Goal: Check status: Check status

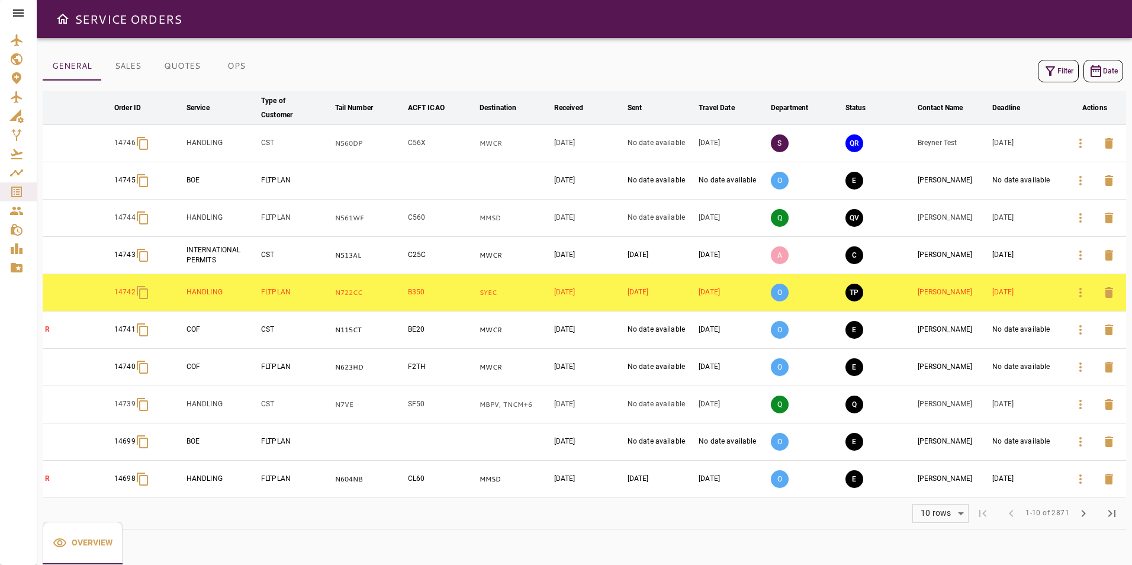
click at [14, 14] on icon at bounding box center [18, 13] width 14 height 14
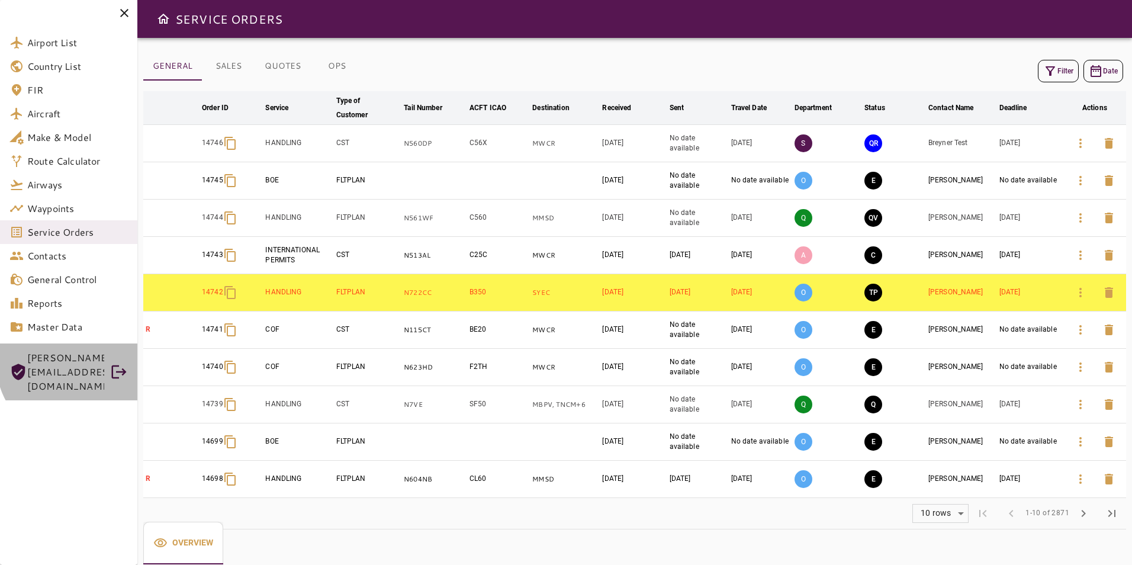
click at [74, 364] on span "MARIA@CSTFLIGHTSERVICES.COM" at bounding box center [65, 372] width 77 height 43
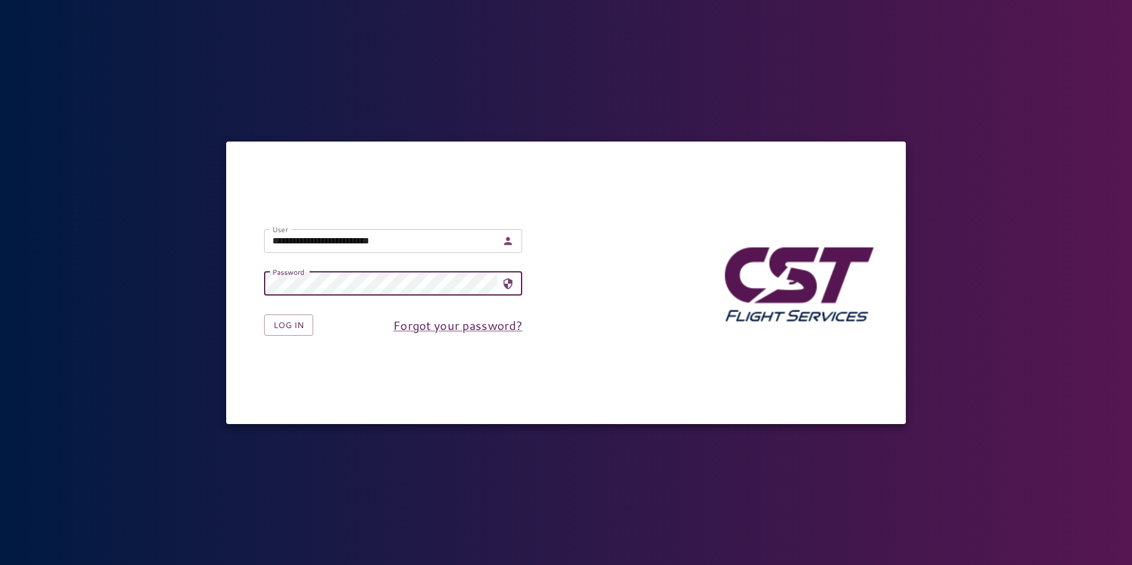
click at [301, 242] on input "**********" at bounding box center [380, 241] width 233 height 24
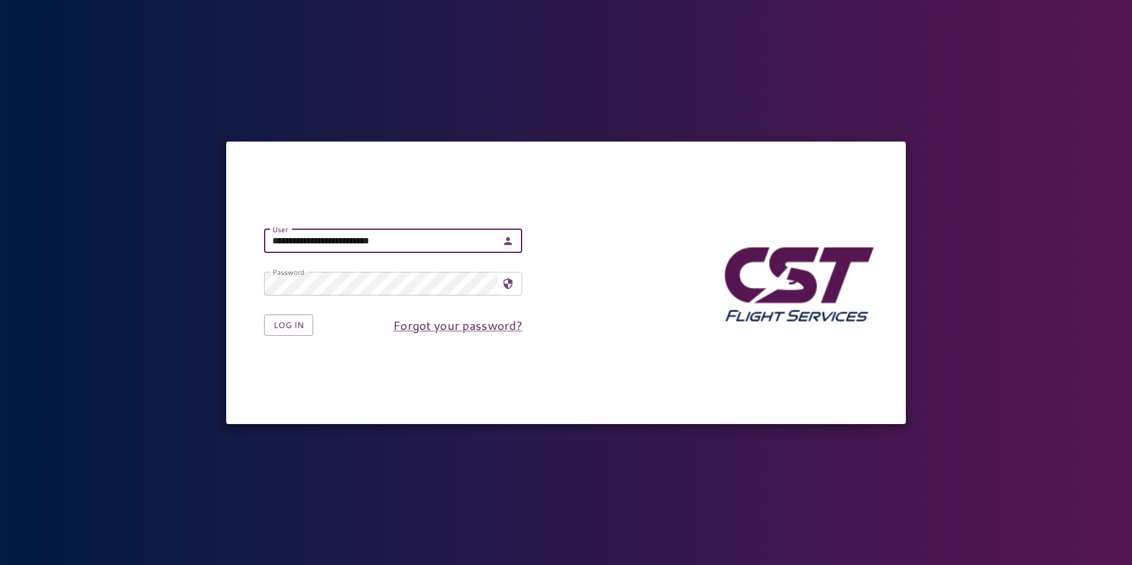
click at [304, 242] on input "**********" at bounding box center [380, 241] width 233 height 24
drag, startPoint x: 304, startPoint y: 242, endPoint x: 259, endPoint y: 239, distance: 45.1
click at [259, 239] on div "**********" at bounding box center [383, 231] width 277 height 43
click at [296, 235] on input "**********" at bounding box center [380, 241] width 233 height 24
drag, startPoint x: 304, startPoint y: 242, endPoint x: 250, endPoint y: 230, distance: 55.2
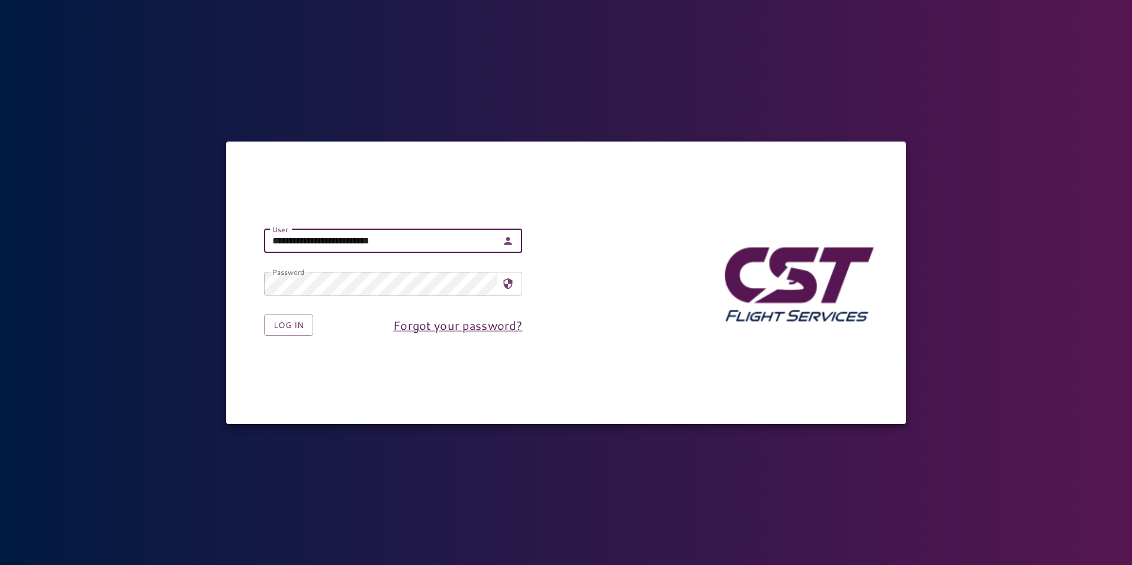
click at [250, 230] on div "**********" at bounding box center [383, 231] width 277 height 43
type input "**********"
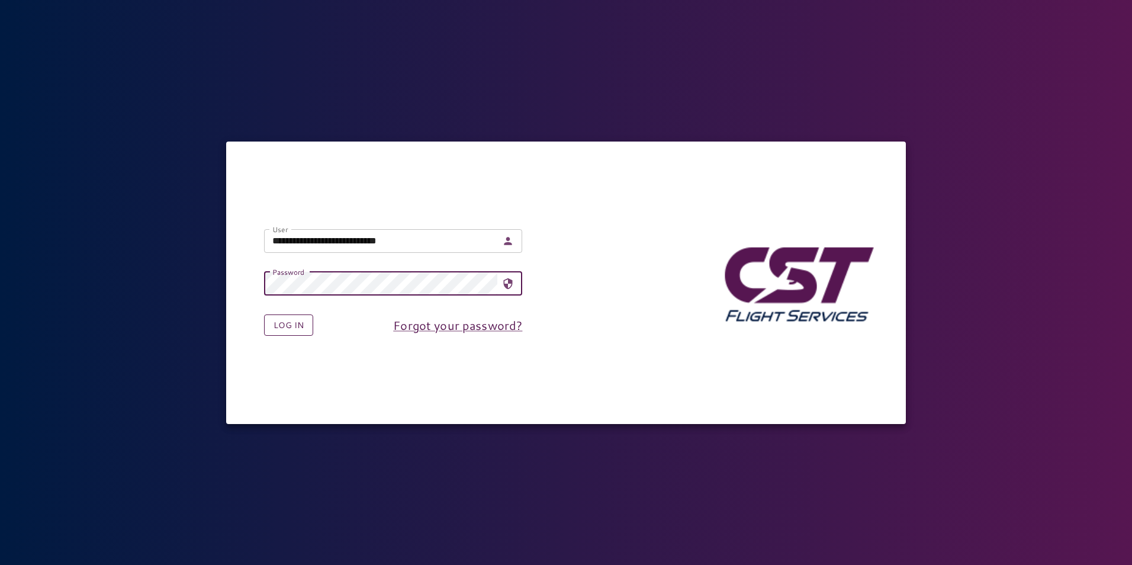
click at [272, 330] on button "Log in" at bounding box center [288, 325] width 49 height 22
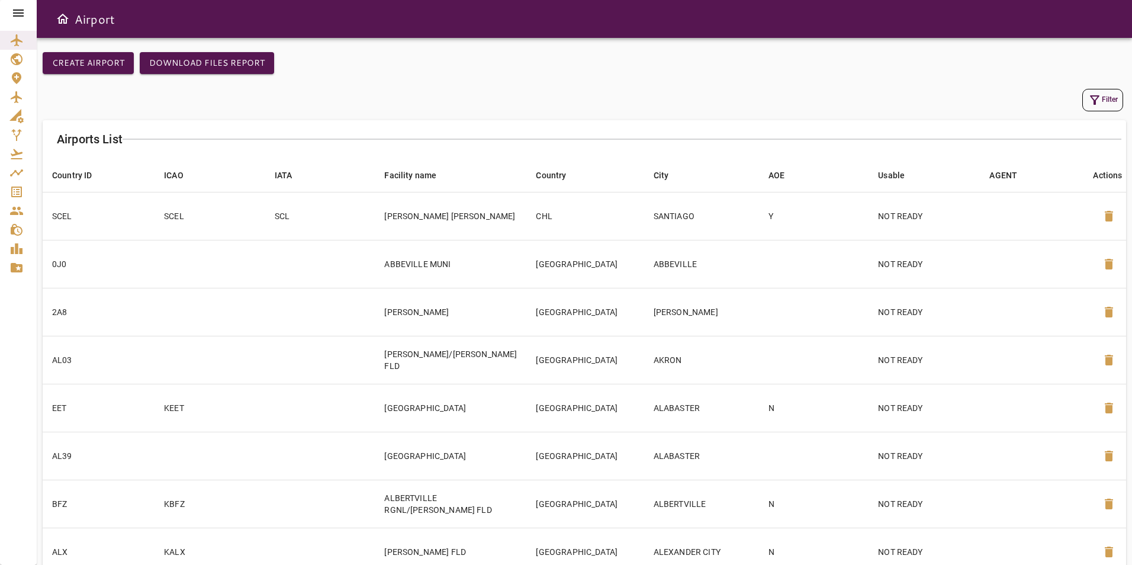
click at [13, 13] on icon at bounding box center [18, 12] width 11 height 7
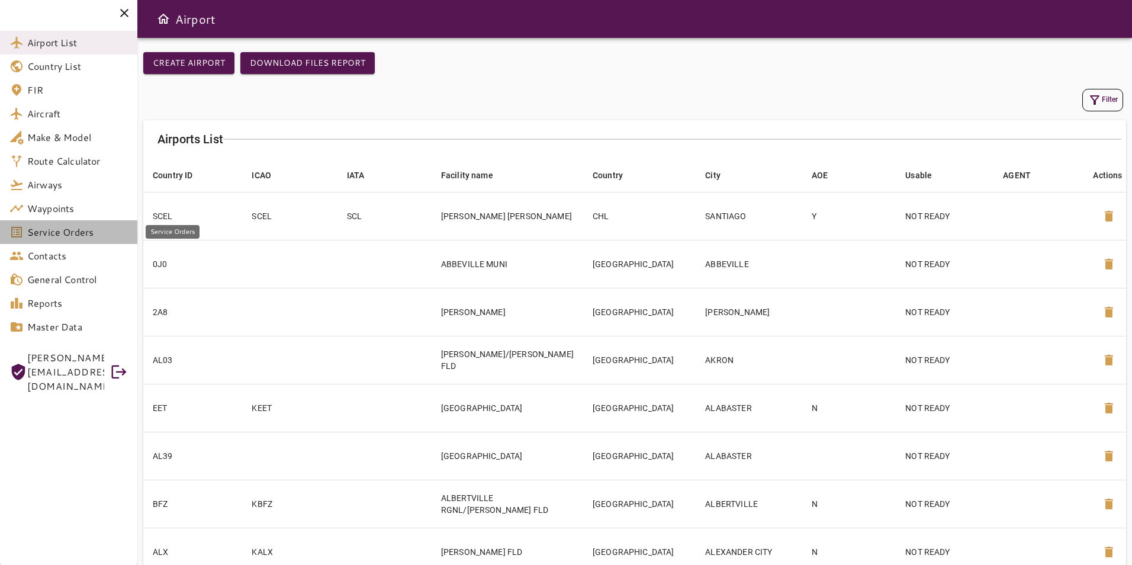
click at [53, 233] on span "Service Orders" at bounding box center [77, 232] width 101 height 14
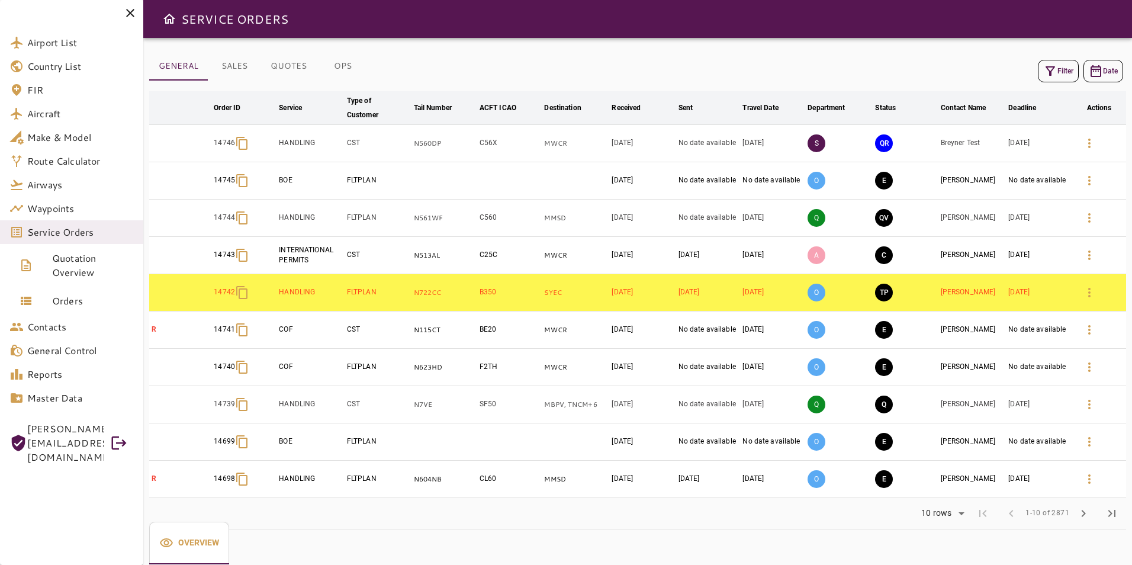
click at [1081, 513] on span "chevron_right" at bounding box center [1083, 513] width 14 height 14
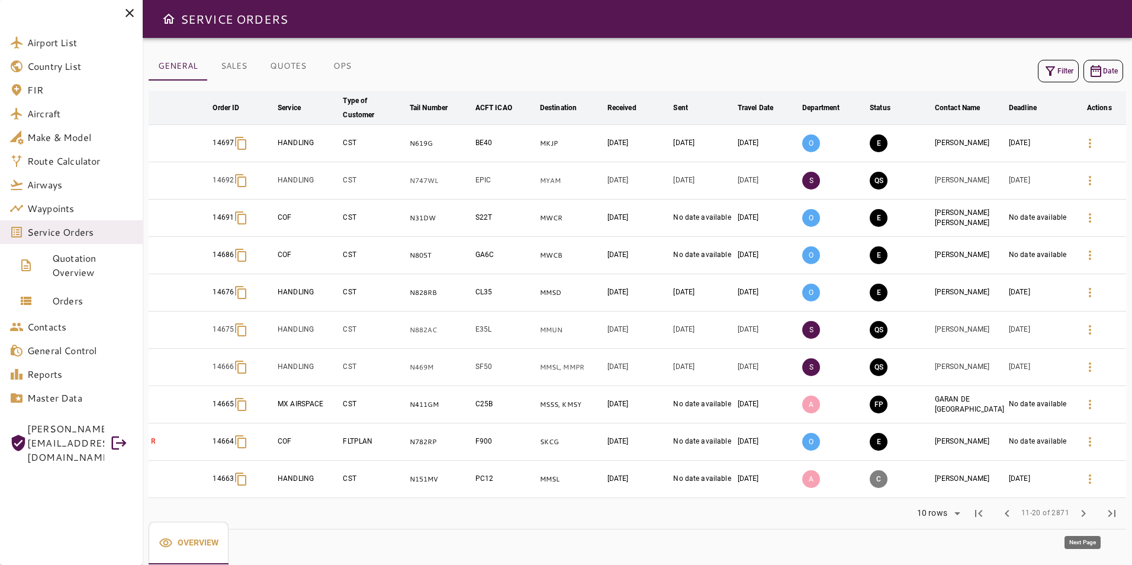
click at [1085, 516] on span "chevron_right" at bounding box center [1083, 513] width 14 height 14
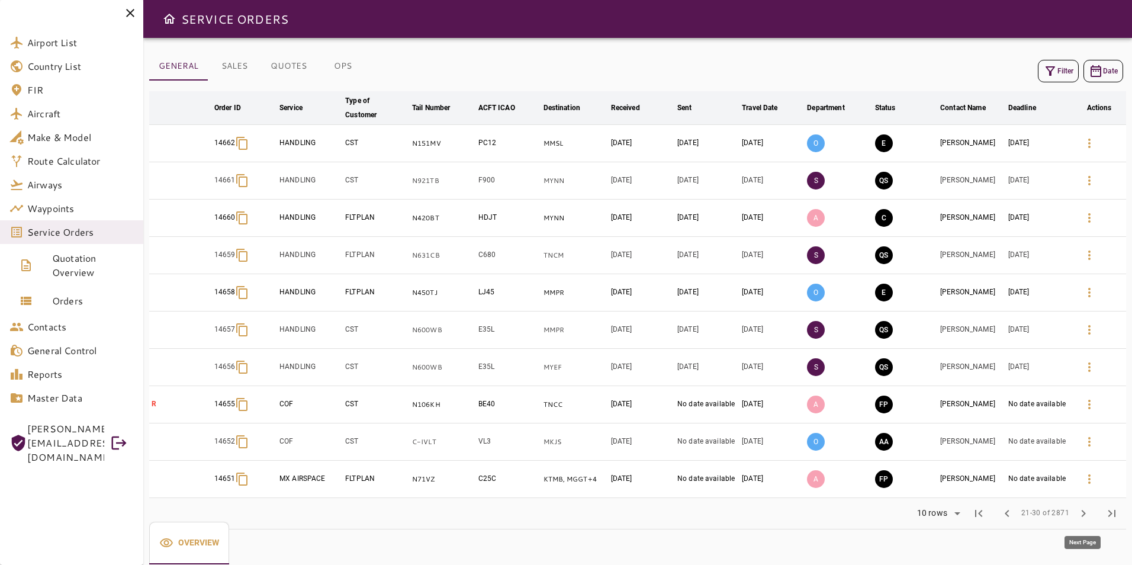
click at [1085, 516] on span "chevron_right" at bounding box center [1083, 513] width 14 height 14
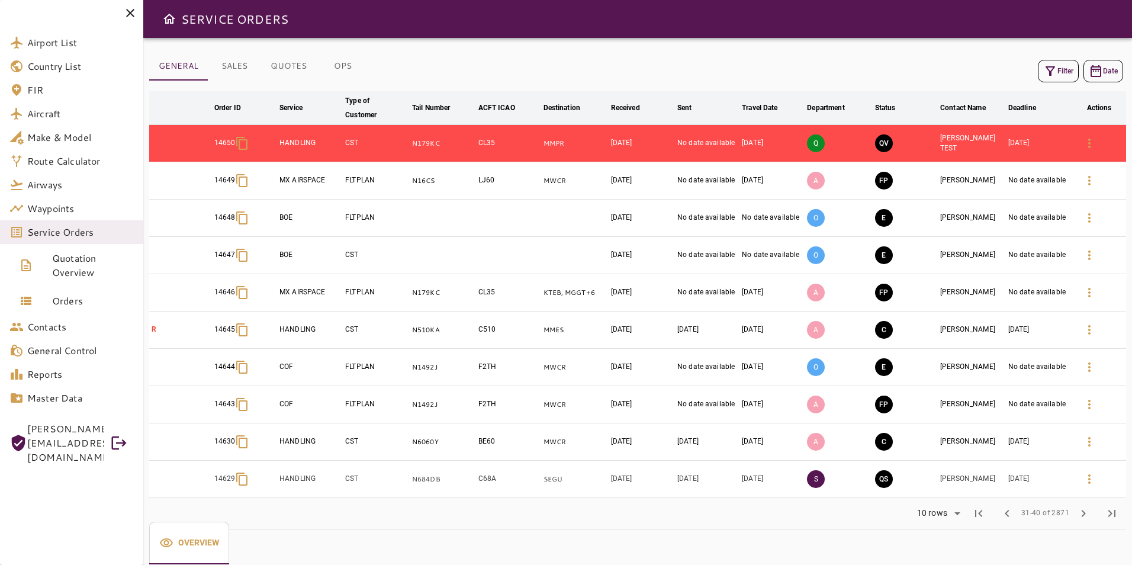
click at [1047, 71] on icon "button" at bounding box center [1050, 71] width 14 height 14
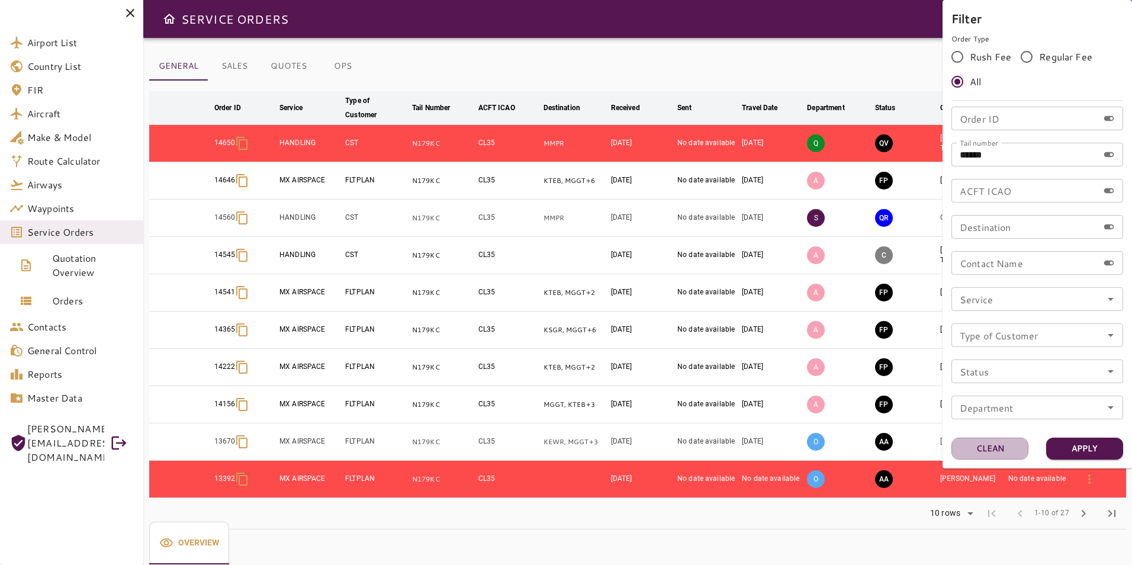
drag, startPoint x: 995, startPoint y: 443, endPoint x: 1017, endPoint y: 204, distance: 240.3
click at [995, 446] on button "Clean" at bounding box center [990, 449] width 77 height 22
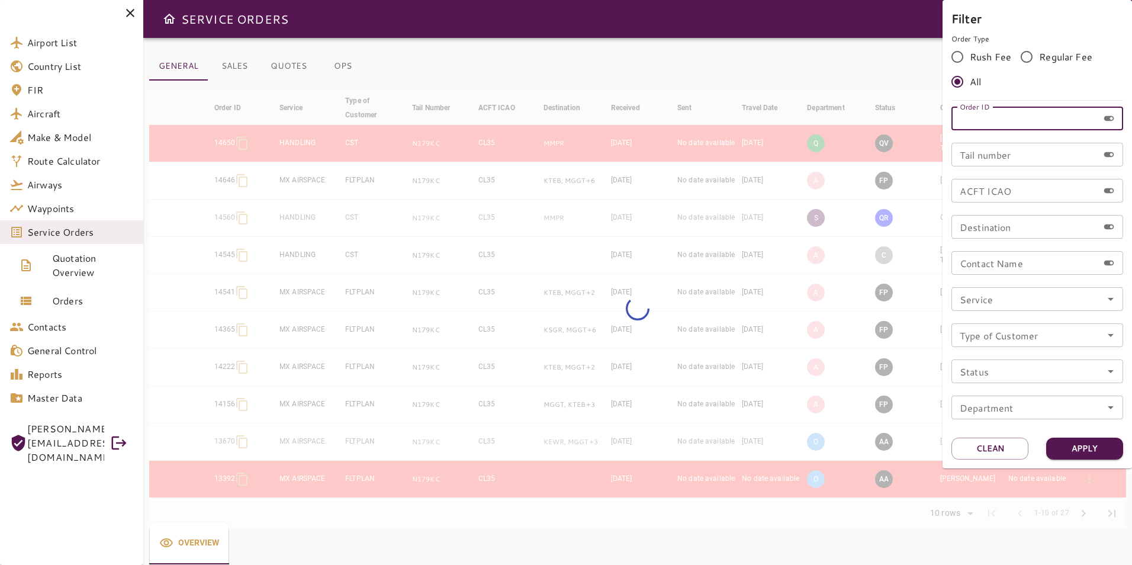
click at [997, 124] on input "Order ID" at bounding box center [1025, 119] width 147 height 24
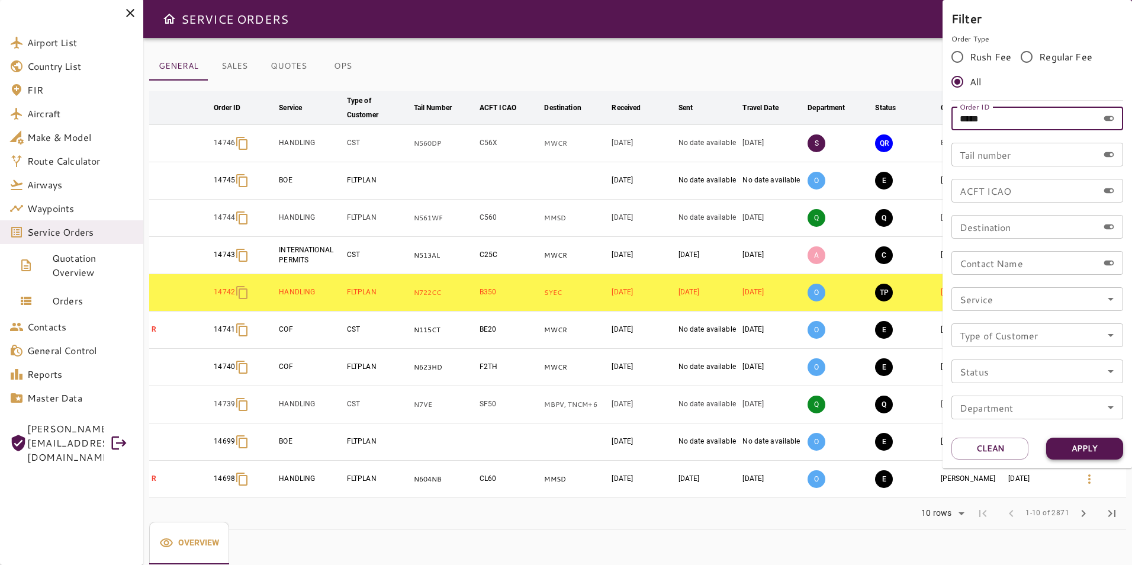
type input "*****"
click at [1097, 454] on button "Apply" at bounding box center [1084, 449] width 77 height 22
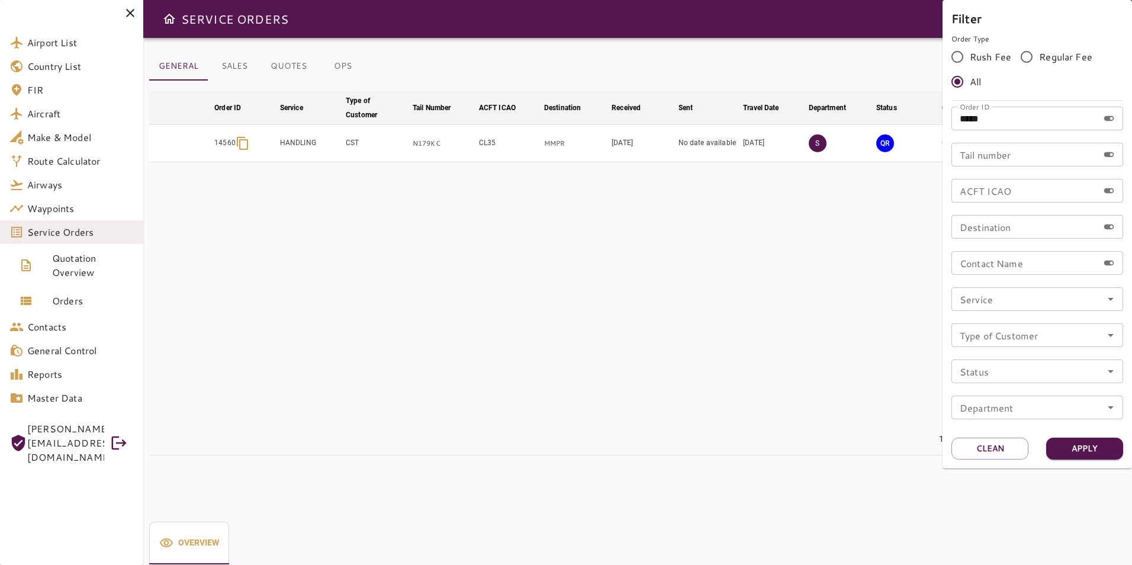
click at [638, 327] on div at bounding box center [566, 282] width 1132 height 565
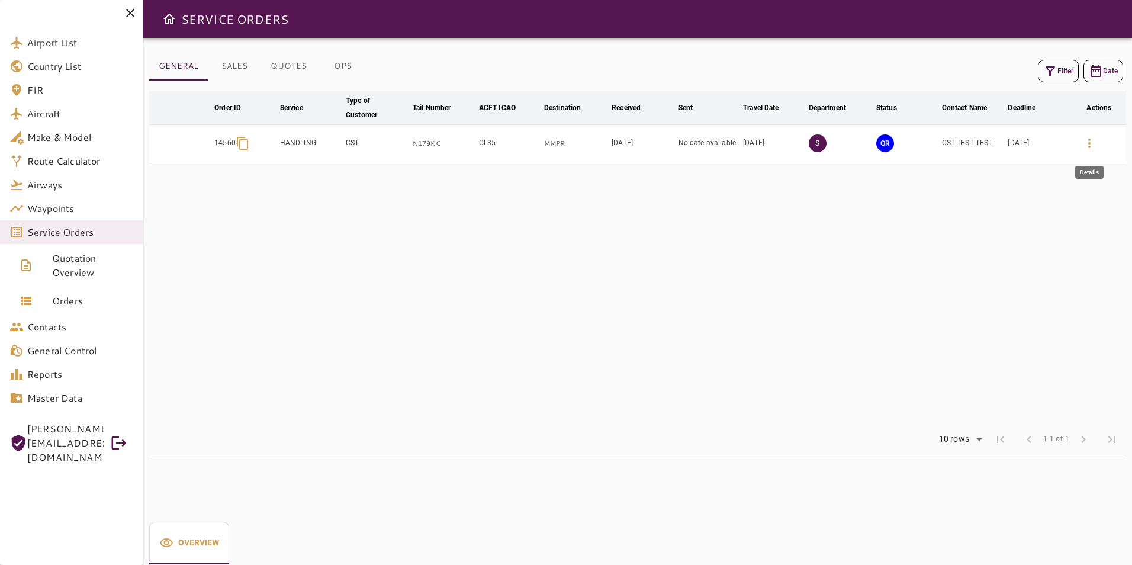
click at [1088, 146] on icon "button" at bounding box center [1089, 143] width 14 height 14
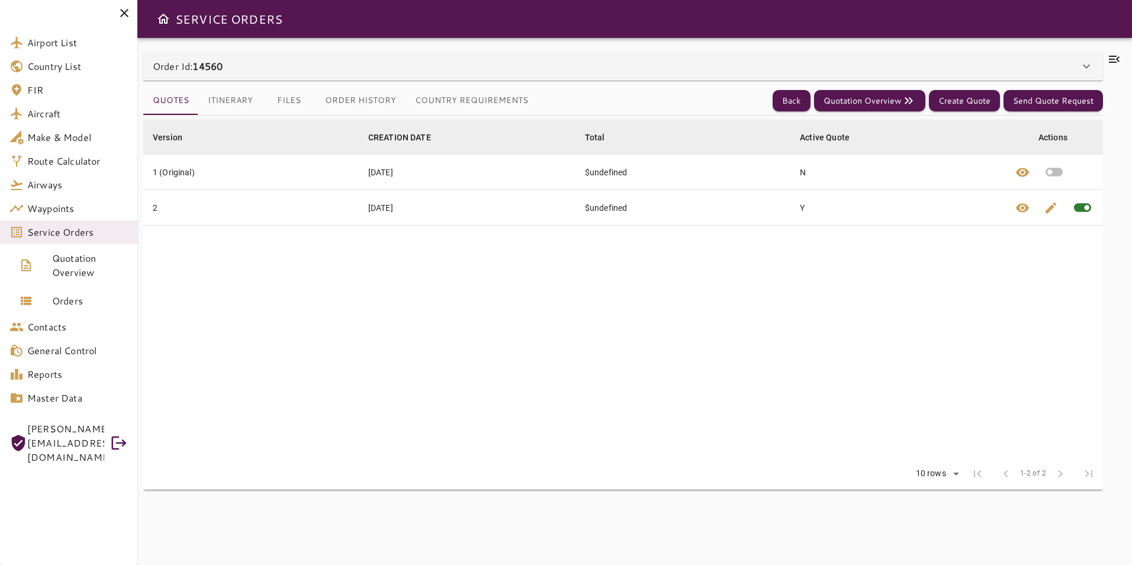
click at [227, 107] on button "Itinerary" at bounding box center [230, 100] width 64 height 28
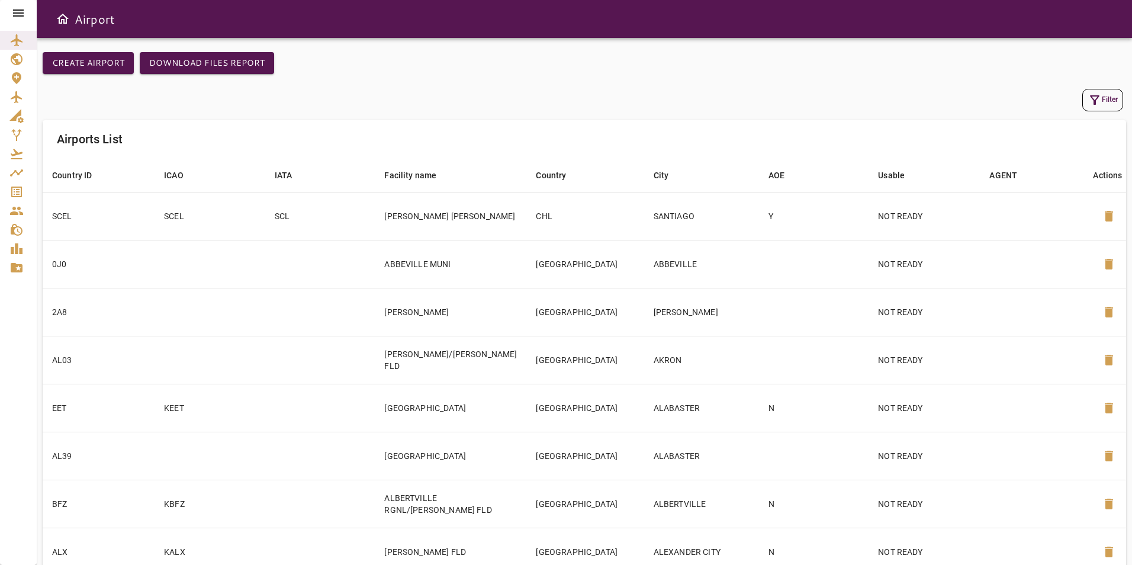
click at [1097, 90] on button "Filter" at bounding box center [1102, 100] width 41 height 23
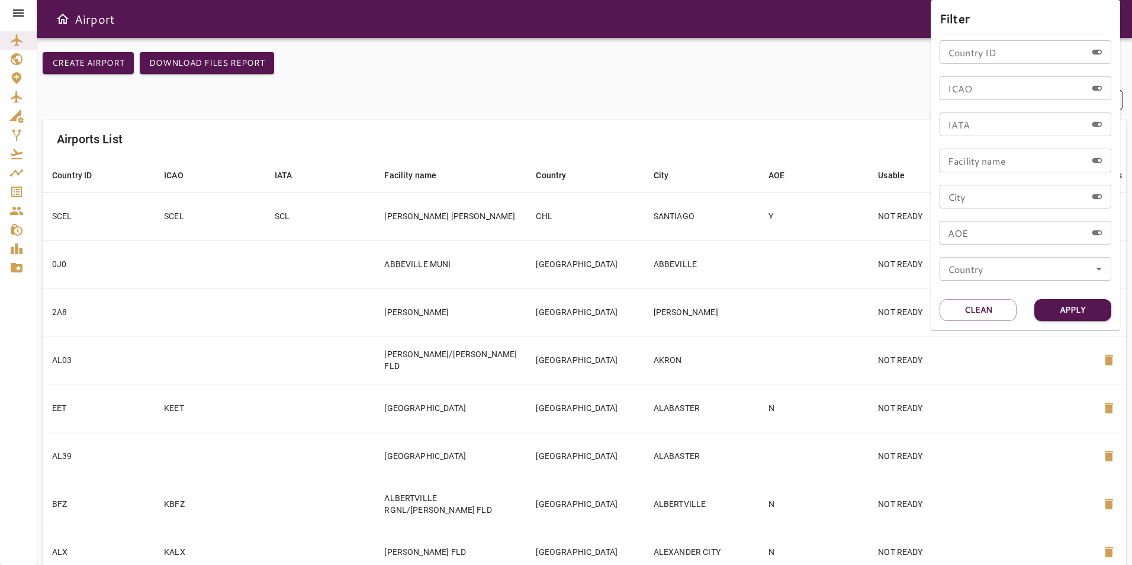
click at [988, 57] on input "Country ID" at bounding box center [1013, 52] width 147 height 24
click at [23, 17] on div at bounding box center [566, 282] width 1132 height 565
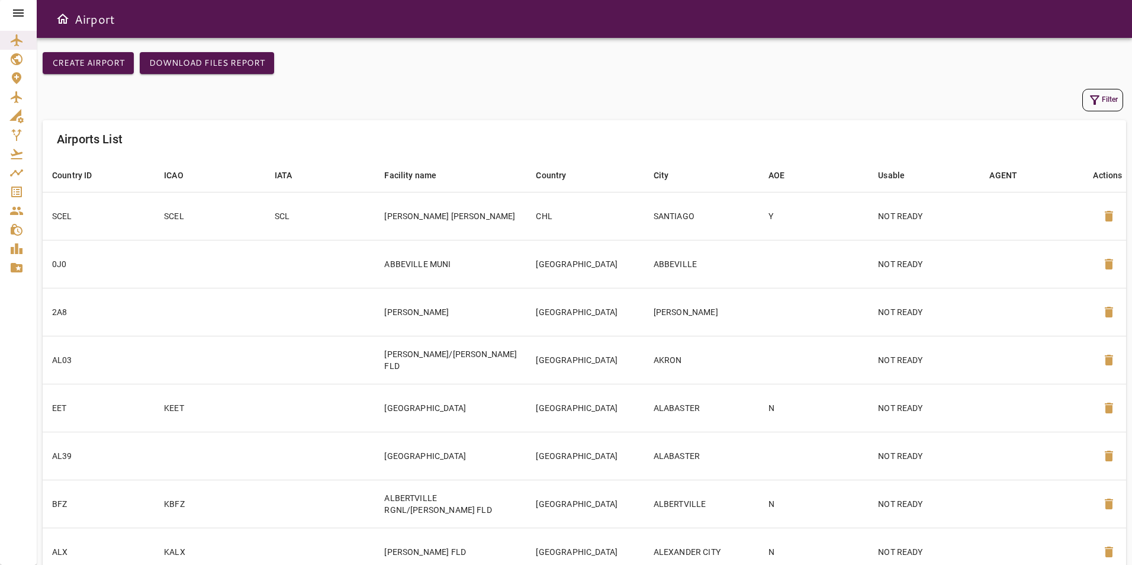
click at [22, 14] on icon at bounding box center [18, 12] width 11 height 7
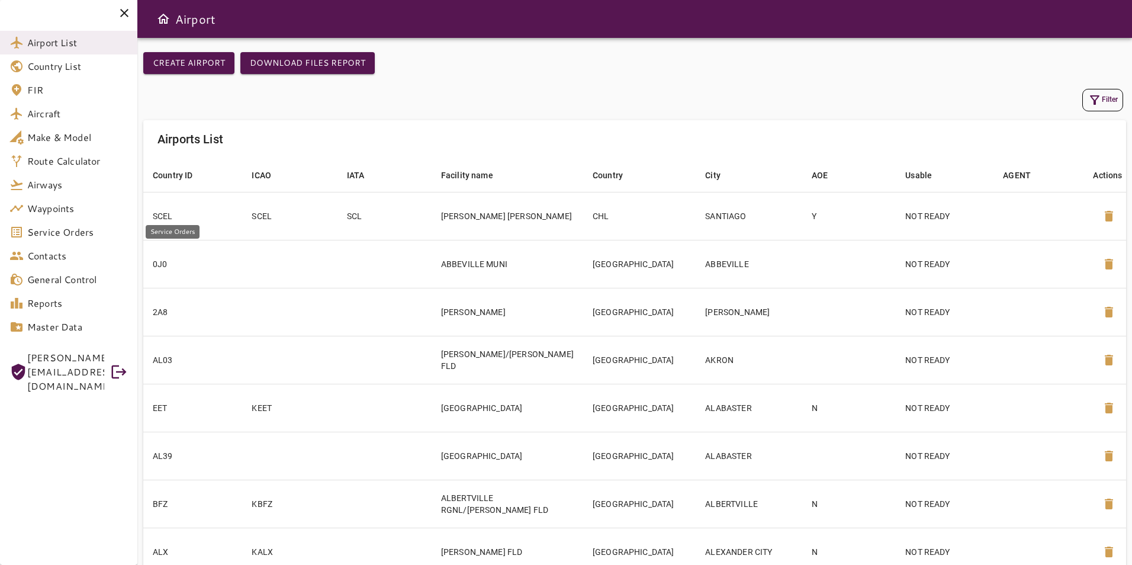
click at [63, 239] on span "Service Orders" at bounding box center [77, 232] width 101 height 14
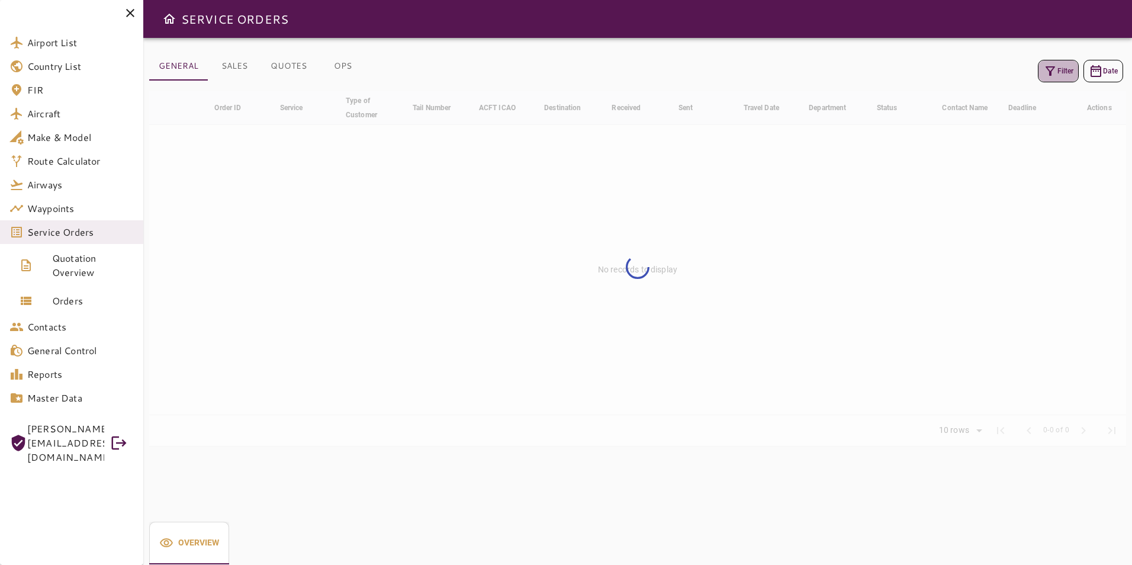
click at [1058, 69] on button "Filter" at bounding box center [1058, 71] width 41 height 23
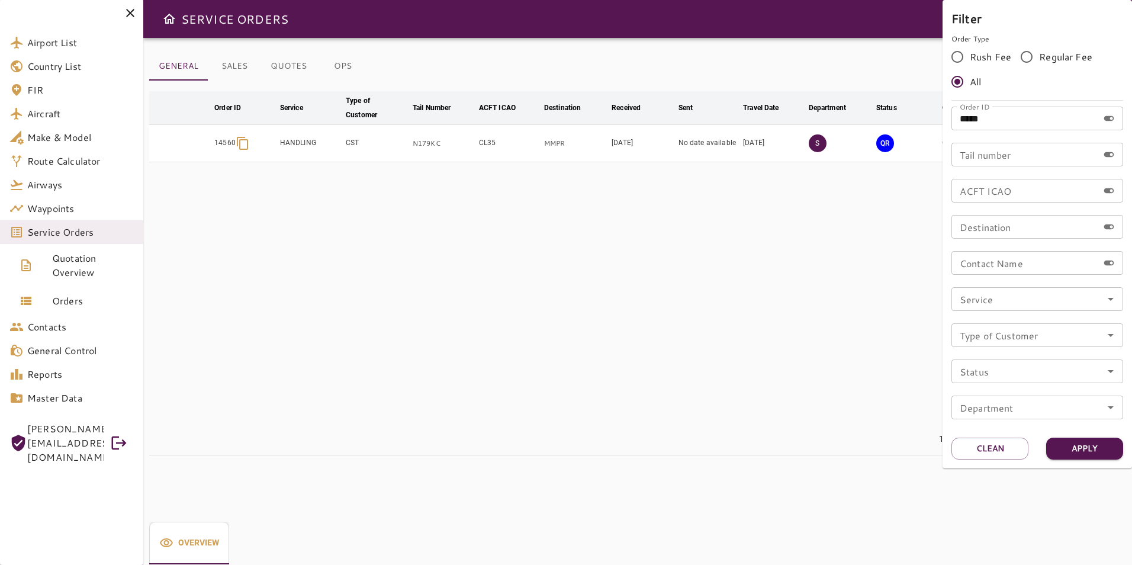
click at [799, 37] on div at bounding box center [566, 282] width 1132 height 565
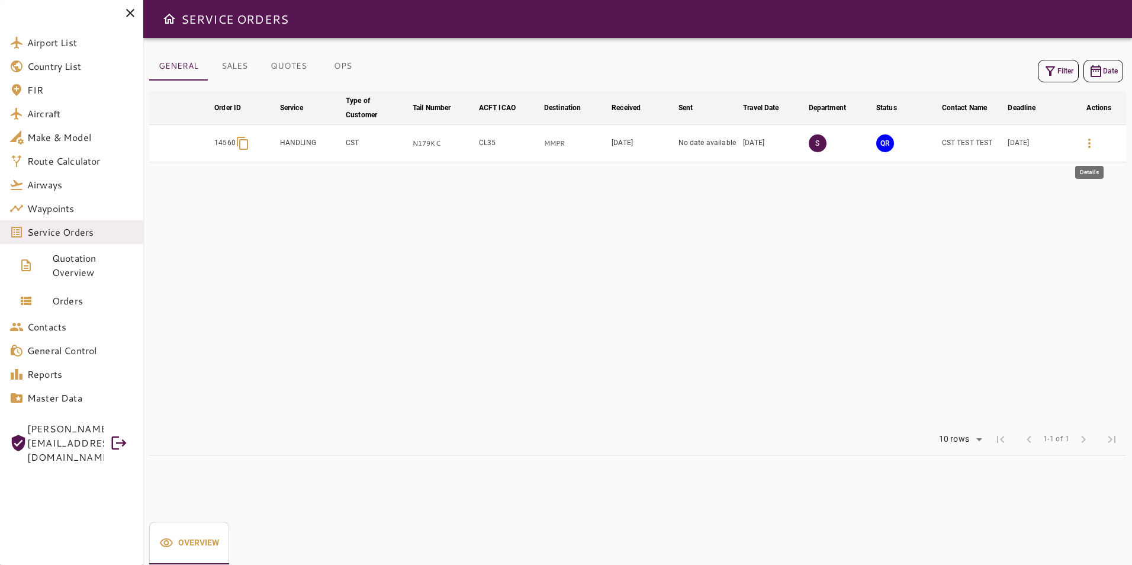
click at [1087, 140] on icon "button" at bounding box center [1089, 143] width 14 height 14
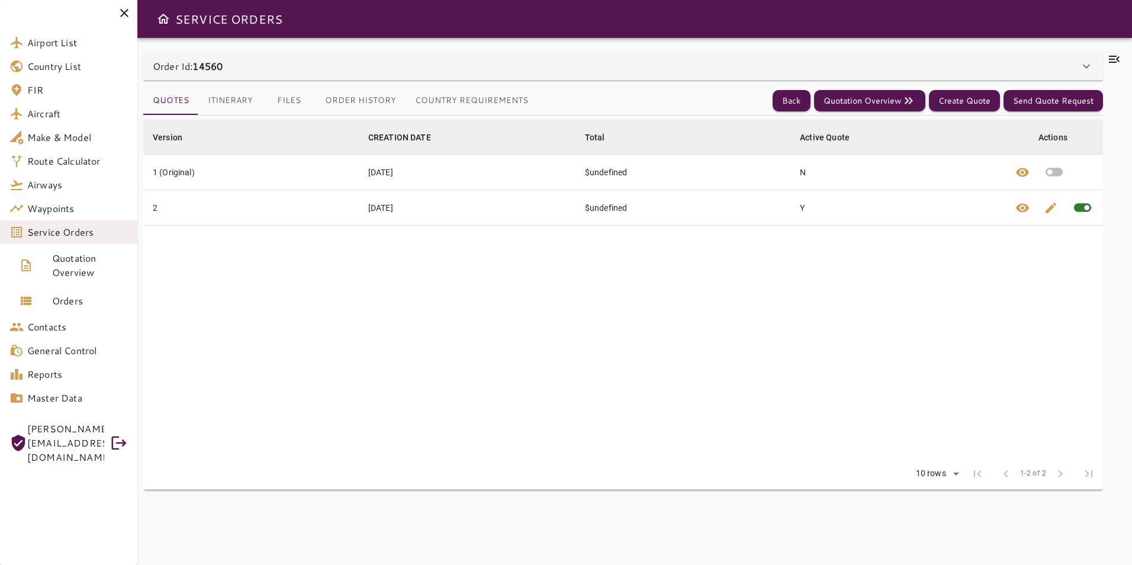
click at [477, 70] on div "Order Id: 14560" at bounding box center [616, 66] width 927 height 14
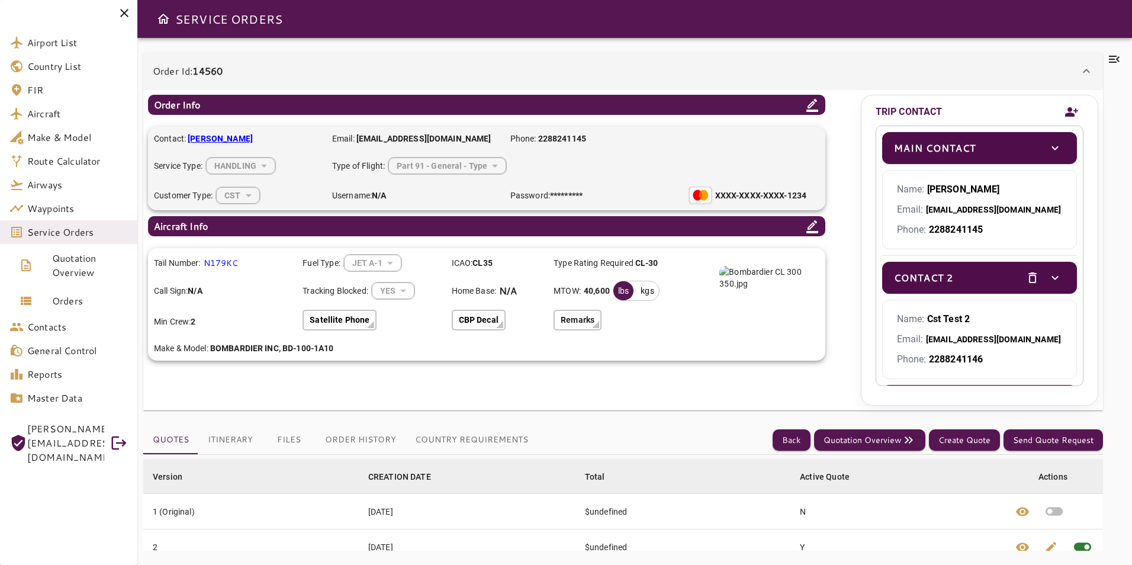
click at [452, 67] on div "Order Id: 14560" at bounding box center [616, 71] width 927 height 14
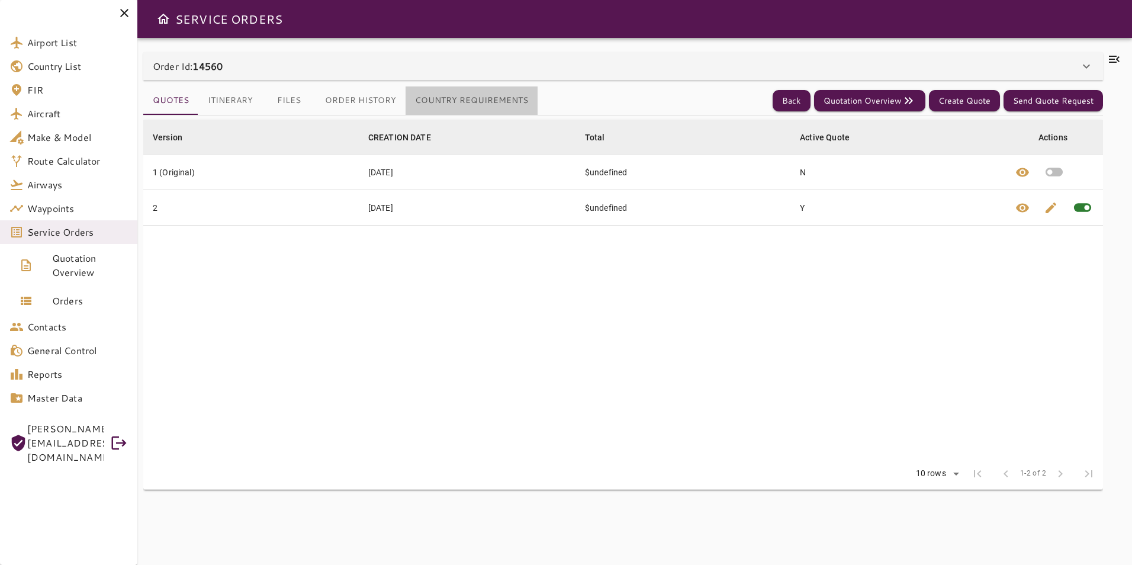
click at [477, 104] on button "Country Requirements" at bounding box center [472, 100] width 132 height 28
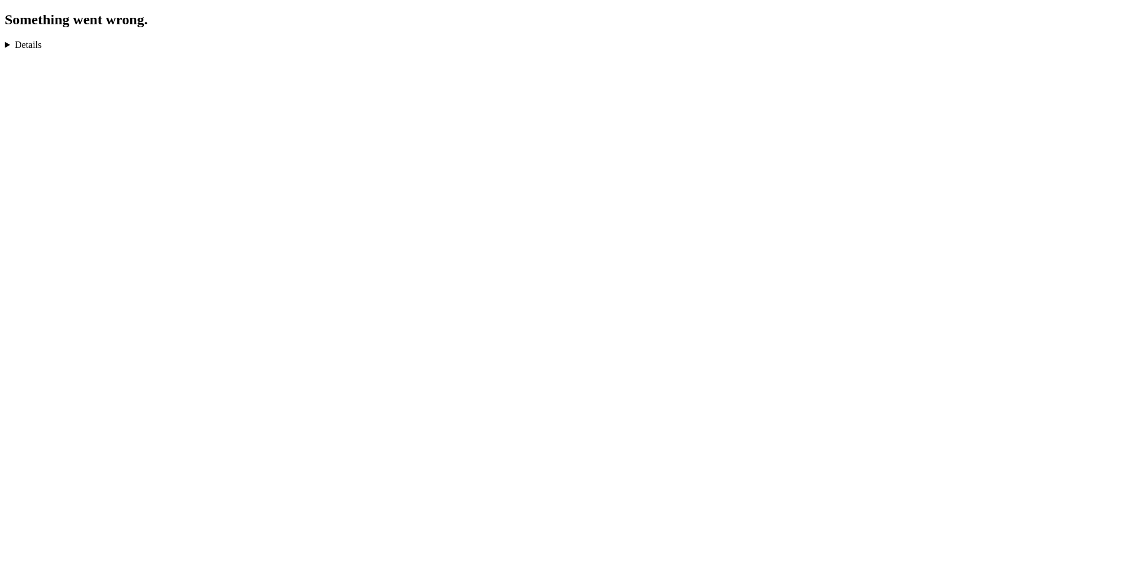
click at [8, 43] on details "TypeError: Cannot read properties of null (reading 'scrollWidth') in n in Unkno…" at bounding box center [566, 45] width 1123 height 11
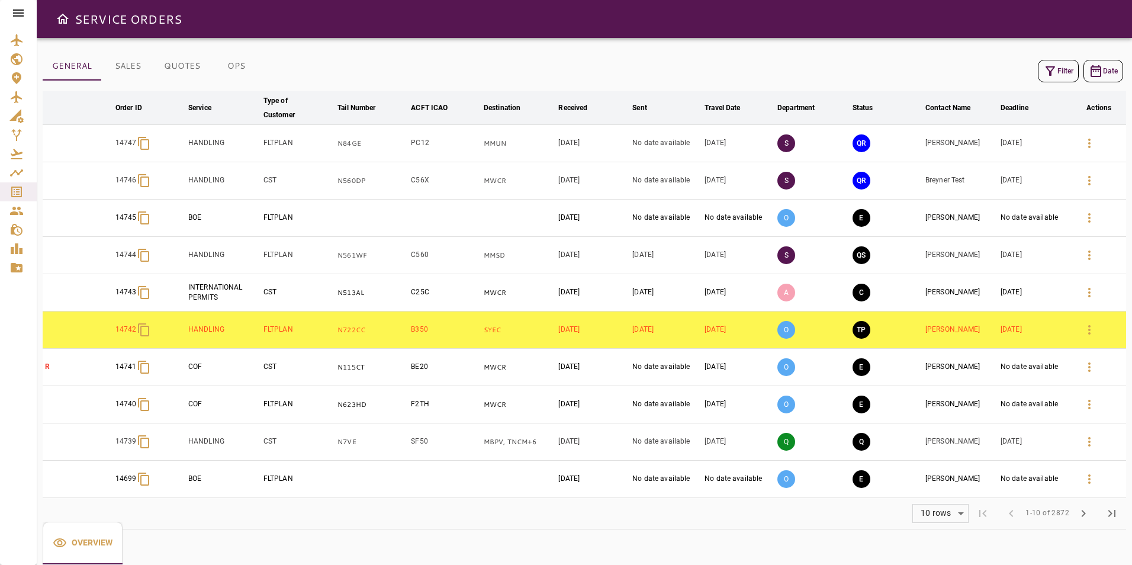
click at [1089, 258] on icon "button" at bounding box center [1089, 255] width 14 height 14
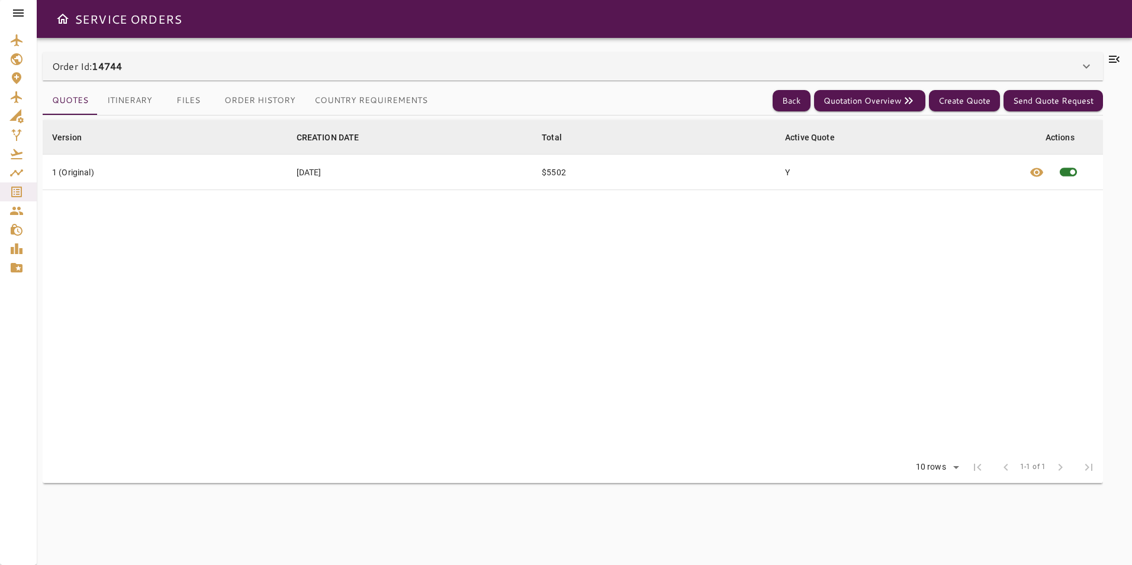
click at [169, 82] on div "Quotes Itinerary Files Order History Country Requirements Back Quotation Overvi…" at bounding box center [573, 316] width 1060 height 470
click at [166, 74] on div "Order Id: 14744" at bounding box center [573, 66] width 1060 height 28
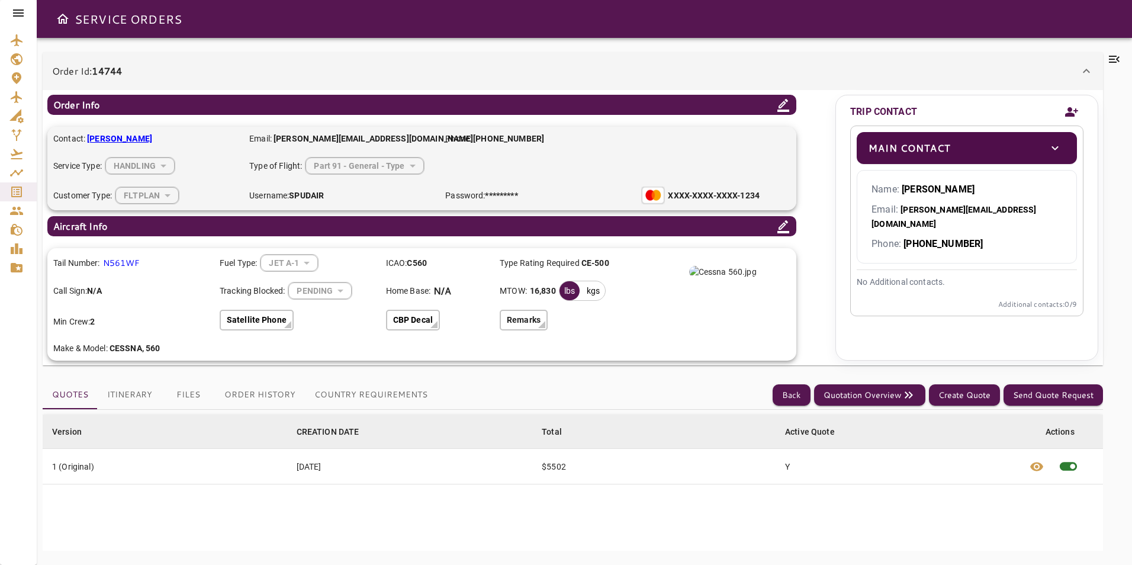
click at [166, 74] on div "Order Id: 14744" at bounding box center [565, 71] width 1027 height 14
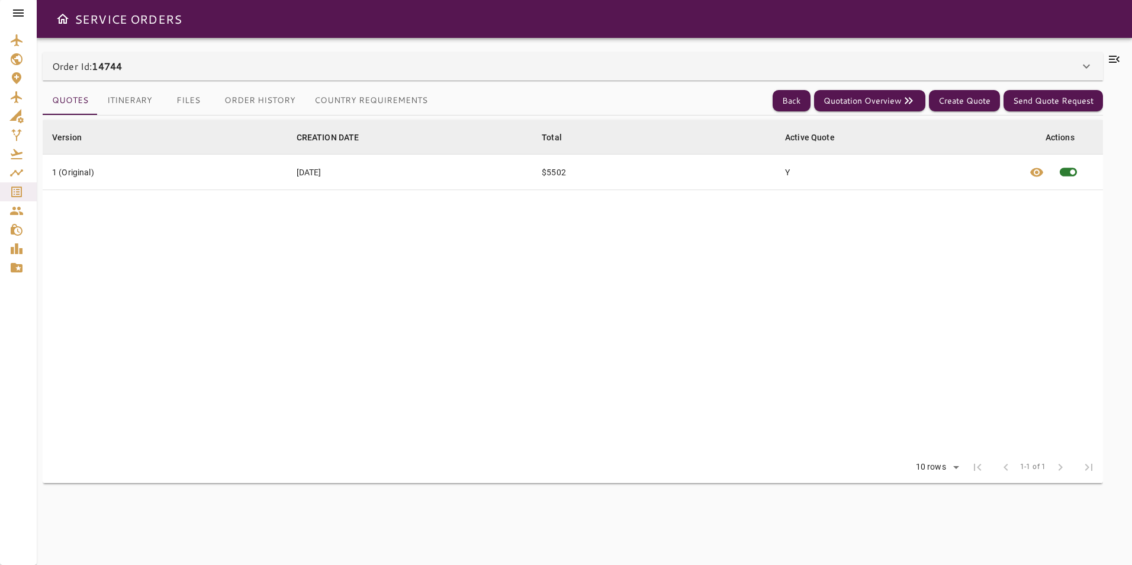
click at [238, 103] on button "Order History" at bounding box center [260, 100] width 90 height 28
